Goal: Task Accomplishment & Management: Manage account settings

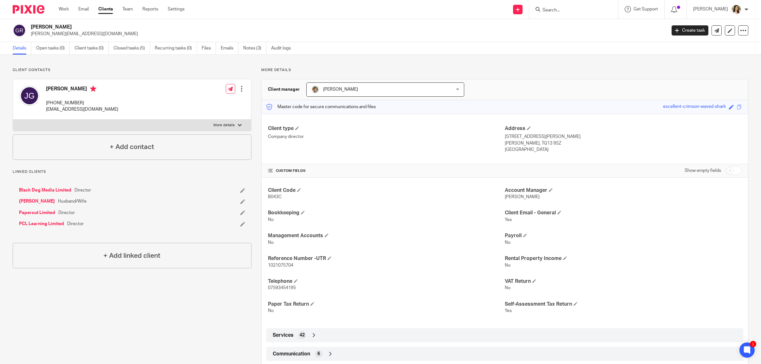
click at [572, 12] on input "Search" at bounding box center [570, 11] width 57 height 6
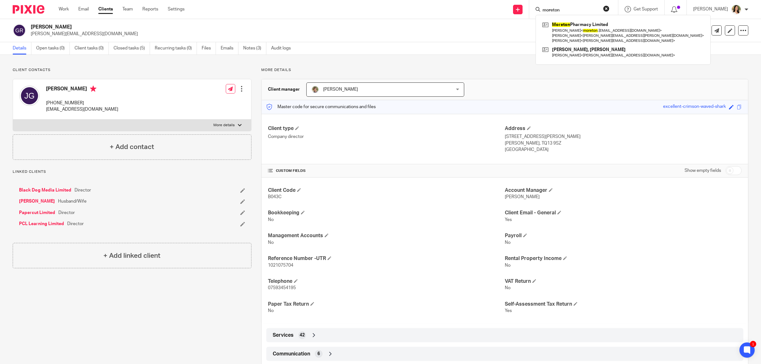
type input "moreton"
click button "submit" at bounding box center [0, 0] width 0 height 0
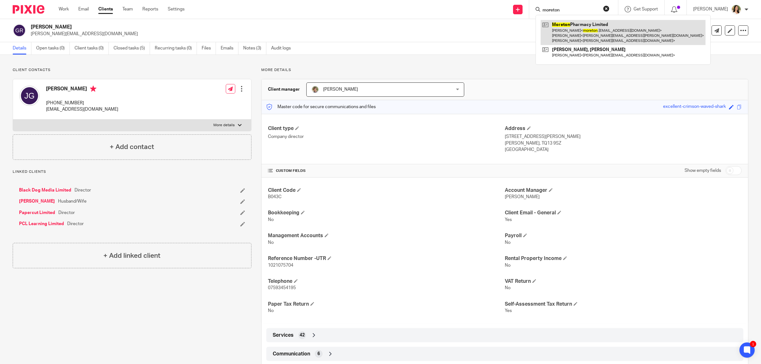
click at [569, 30] on link at bounding box center [623, 32] width 165 height 25
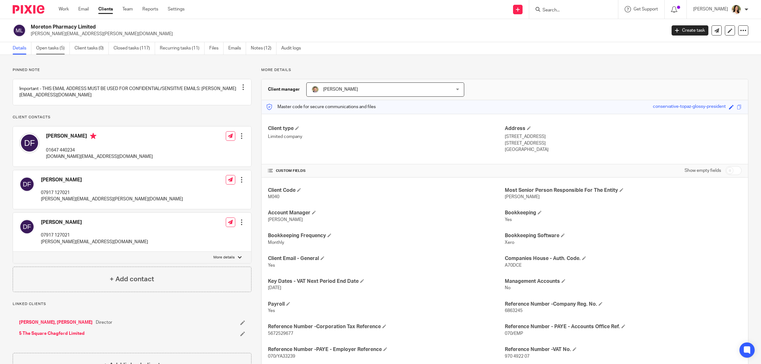
click at [65, 49] on link "Open tasks (5)" at bounding box center [53, 48] width 34 height 12
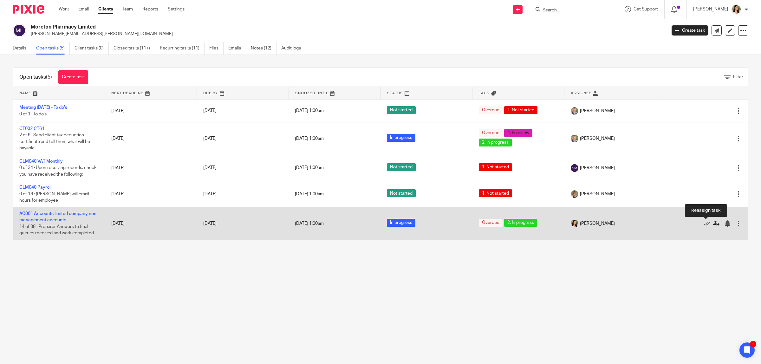
click at [713, 225] on icon at bounding box center [716, 223] width 6 height 6
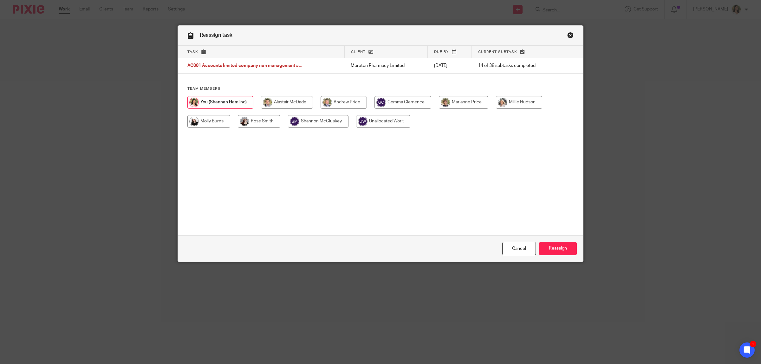
click at [290, 103] on input "radio" at bounding box center [287, 102] width 52 height 13
radio input "true"
click at [552, 250] on input "Reassign" at bounding box center [558, 249] width 38 height 14
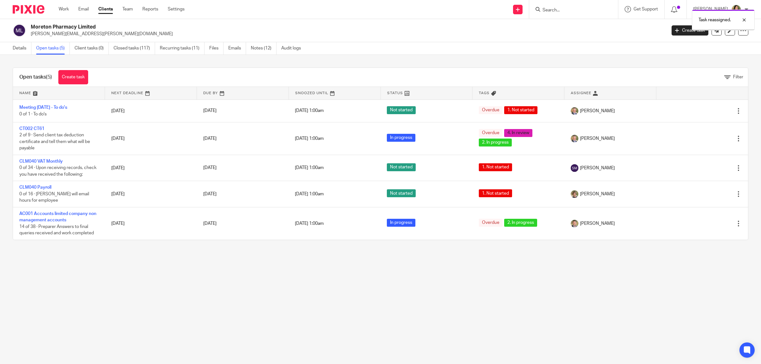
click at [544, 9] on div "Task reassigned." at bounding box center [568, 18] width 374 height 24
click at [554, 8] on div "Task reassigned." at bounding box center [568, 18] width 374 height 24
click at [559, 8] on div "Task reassigned." at bounding box center [568, 18] width 374 height 24
click at [552, 10] on div "Task reassigned." at bounding box center [568, 18] width 374 height 24
click at [549, 9] on div "Task reassigned." at bounding box center [568, 18] width 374 height 24
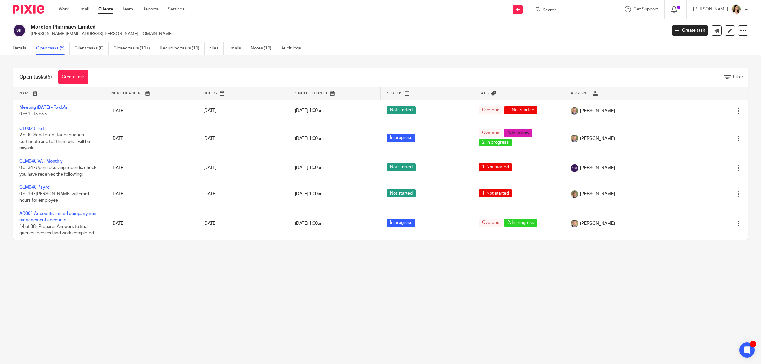
click at [554, 8] on input "Search" at bounding box center [570, 11] width 57 height 6
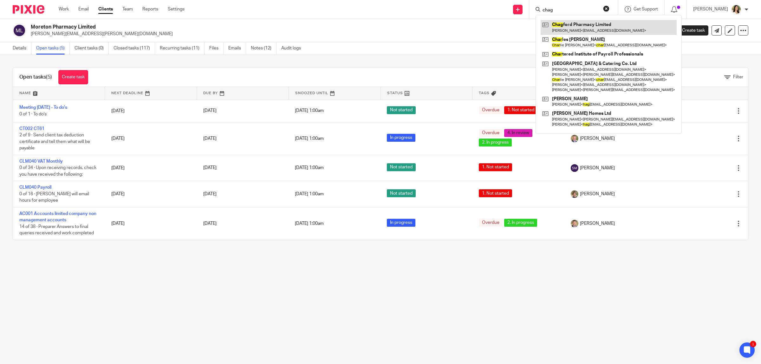
type input "chag"
click at [562, 26] on link at bounding box center [609, 27] width 136 height 15
click at [578, 25] on link at bounding box center [609, 27] width 136 height 15
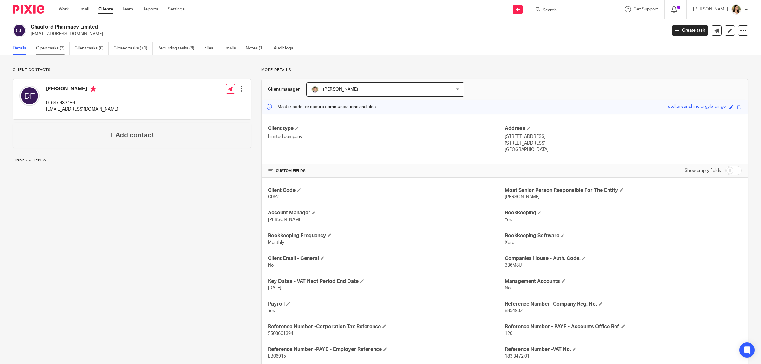
click at [65, 50] on link "Open tasks (3)" at bounding box center [53, 48] width 34 height 12
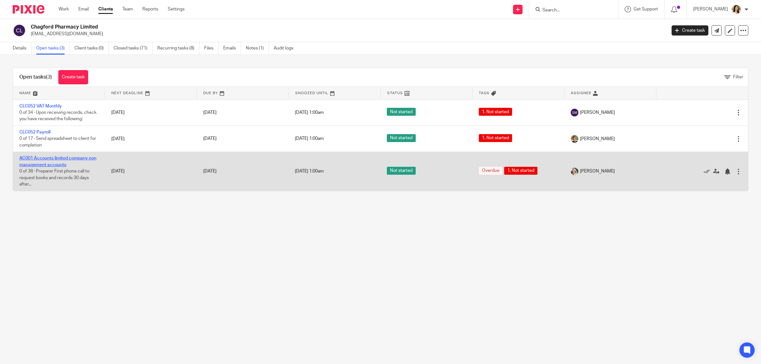
click at [68, 159] on link "AC001 Accounts limited company non management accounts" at bounding box center [57, 161] width 77 height 11
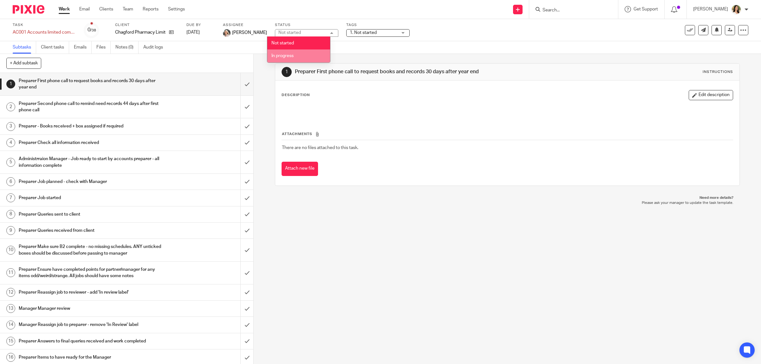
click at [289, 57] on span "In progress" at bounding box center [283, 56] width 22 height 4
click at [358, 29] on span "1. Not started" at bounding box center [374, 32] width 48 height 7
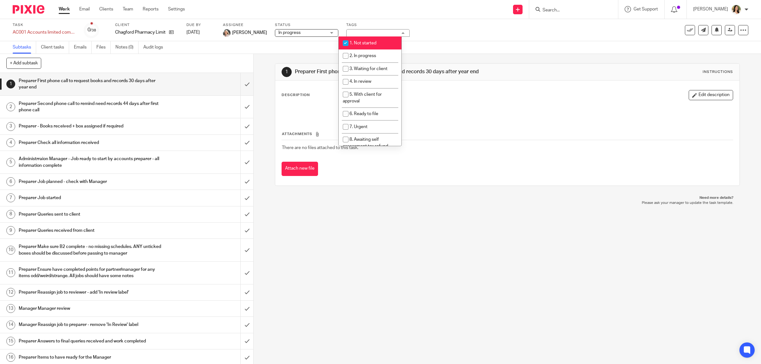
click at [359, 41] on span "1. Not started" at bounding box center [363, 43] width 27 height 4
checkbox input "false"
click at [363, 56] on span "2. In progress" at bounding box center [363, 56] width 27 height 4
click at [365, 56] on span "2. In progress" at bounding box center [363, 56] width 27 height 4
checkbox input "false"
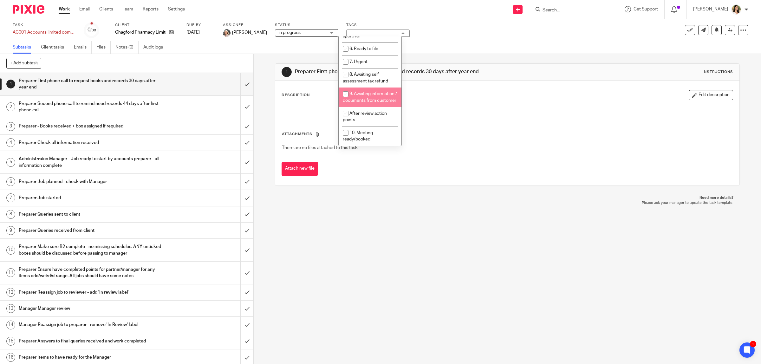
scroll to position [37, 0]
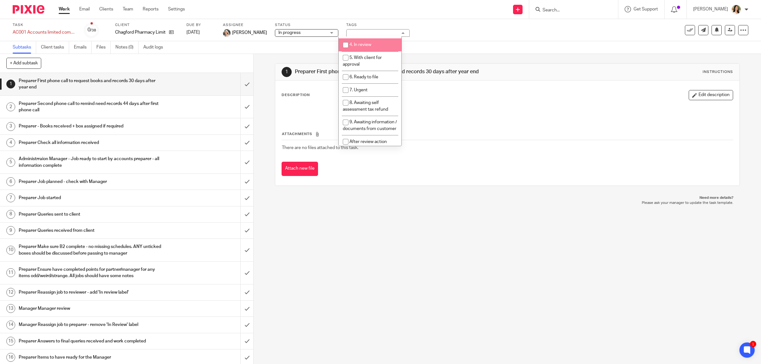
click at [365, 49] on li "4. In review" at bounding box center [370, 44] width 63 height 13
checkbox input "true"
click at [725, 33] on link at bounding box center [730, 30] width 10 height 10
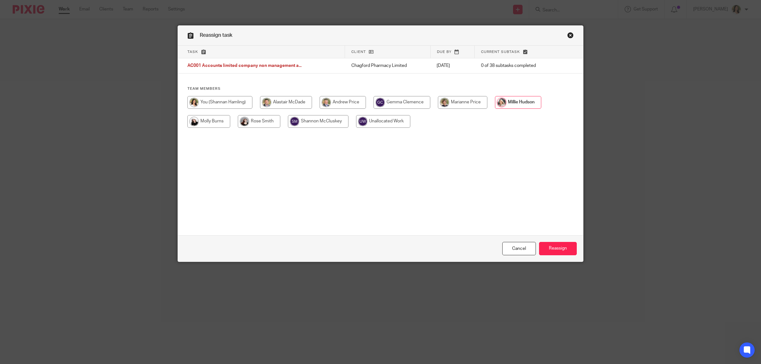
click at [567, 38] on link "Close this dialog window" at bounding box center [570, 36] width 6 height 9
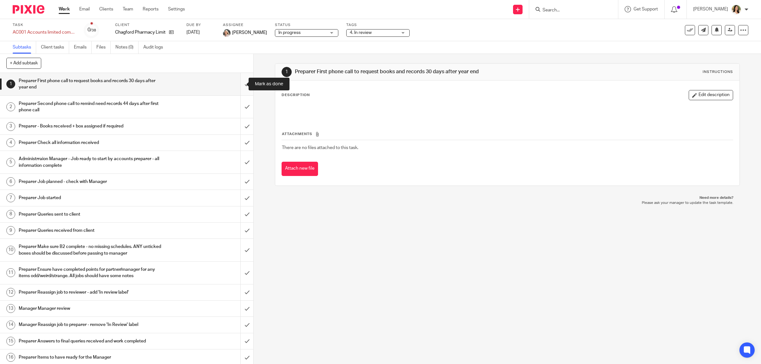
click at [237, 81] on input "submit" at bounding box center [126, 84] width 253 height 23
click at [239, 107] on input "submit" at bounding box center [126, 107] width 253 height 23
click at [239, 129] on input "submit" at bounding box center [126, 126] width 253 height 16
click at [238, 141] on input "submit" at bounding box center [126, 143] width 253 height 16
click at [240, 162] on input "submit" at bounding box center [126, 162] width 253 height 23
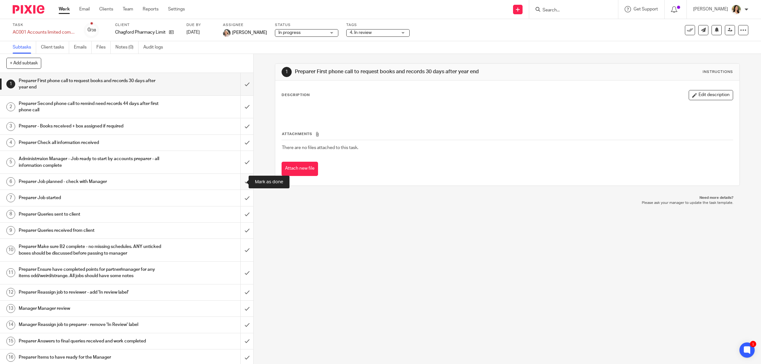
click at [237, 180] on input "submit" at bounding box center [126, 182] width 253 height 16
click at [242, 202] on input "submit" at bounding box center [126, 198] width 253 height 16
click at [239, 213] on input "submit" at bounding box center [126, 214] width 253 height 16
click at [238, 233] on input "submit" at bounding box center [126, 231] width 253 height 16
click at [244, 254] on input "submit" at bounding box center [126, 250] width 253 height 23
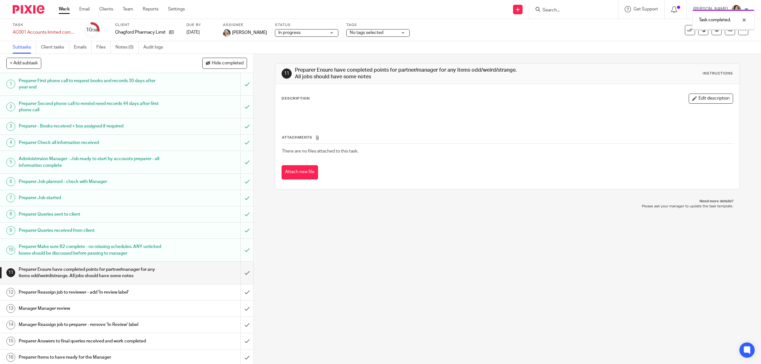
scroll to position [119, 0]
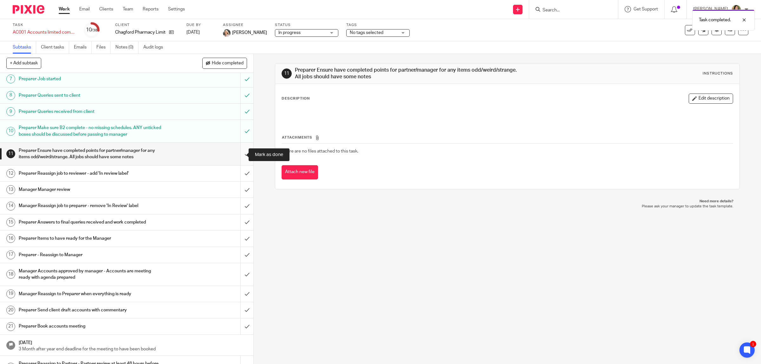
click at [239, 155] on input "submit" at bounding box center [126, 154] width 253 height 23
click at [237, 172] on input "submit" at bounding box center [126, 174] width 253 height 16
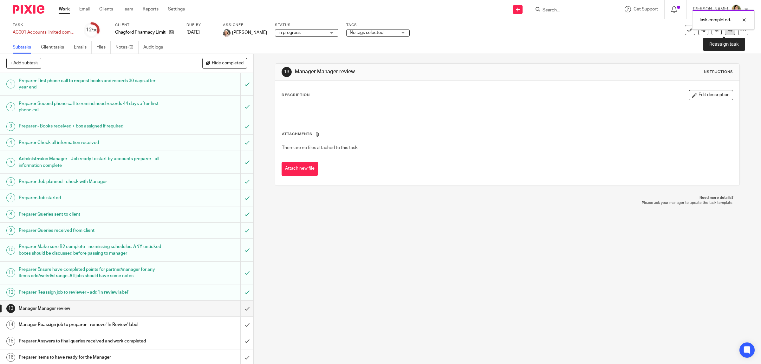
click at [728, 31] on icon at bounding box center [730, 30] width 5 height 5
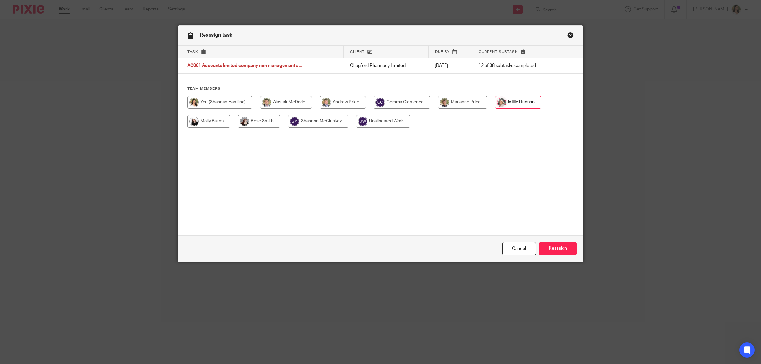
click at [300, 101] on input "radio" at bounding box center [286, 102] width 52 height 13
radio input "true"
click at [559, 247] on input "Reassign" at bounding box center [558, 249] width 38 height 14
